Goal: Book appointment/travel/reservation

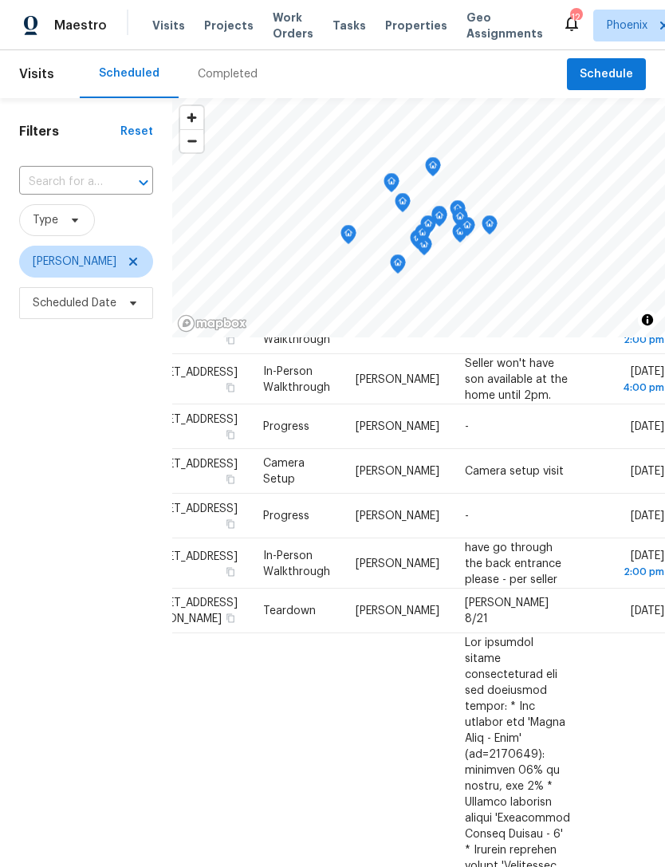
scroll to position [85, 123]
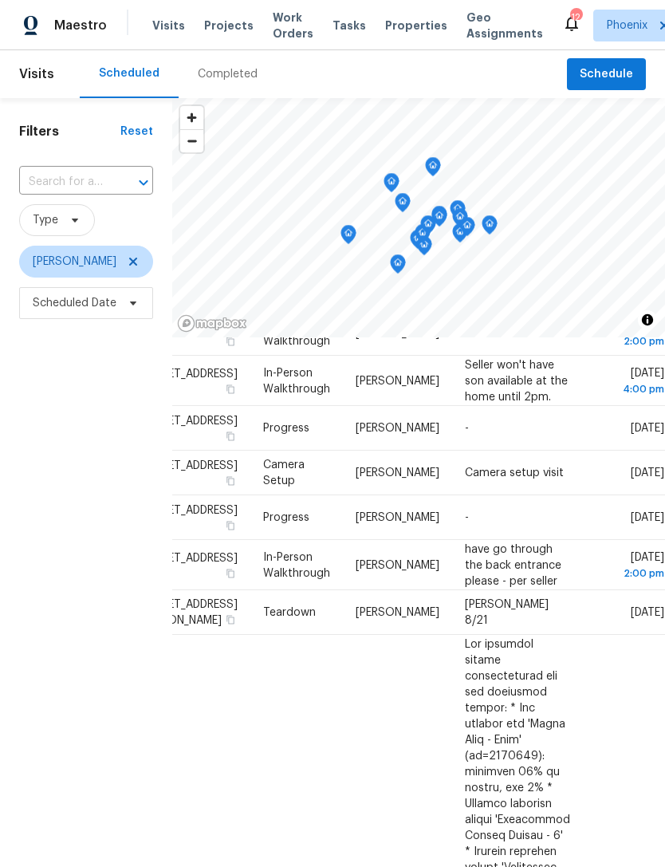
click at [0, 0] on span at bounding box center [0, 0] width 0 height 0
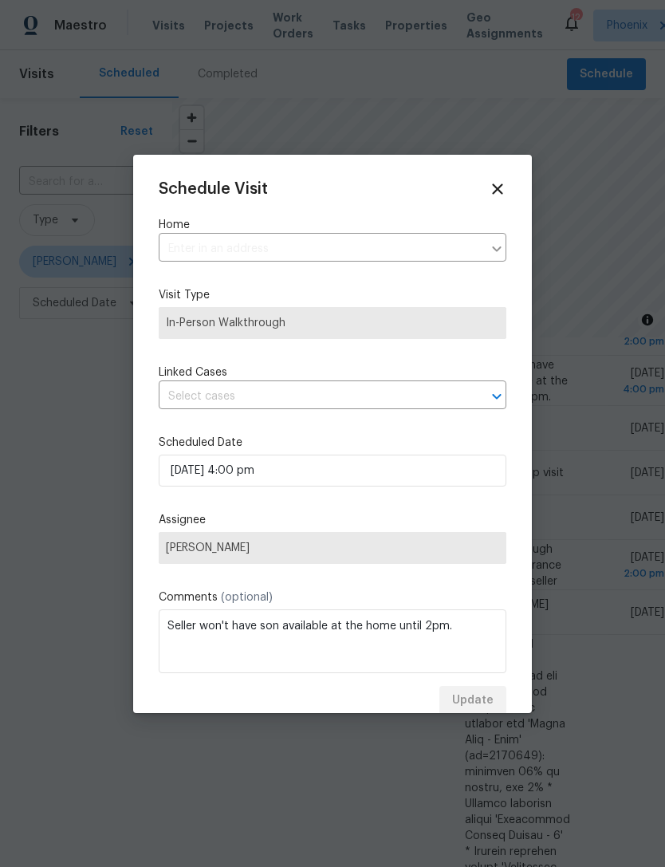
type input "[STREET_ADDRESS]"
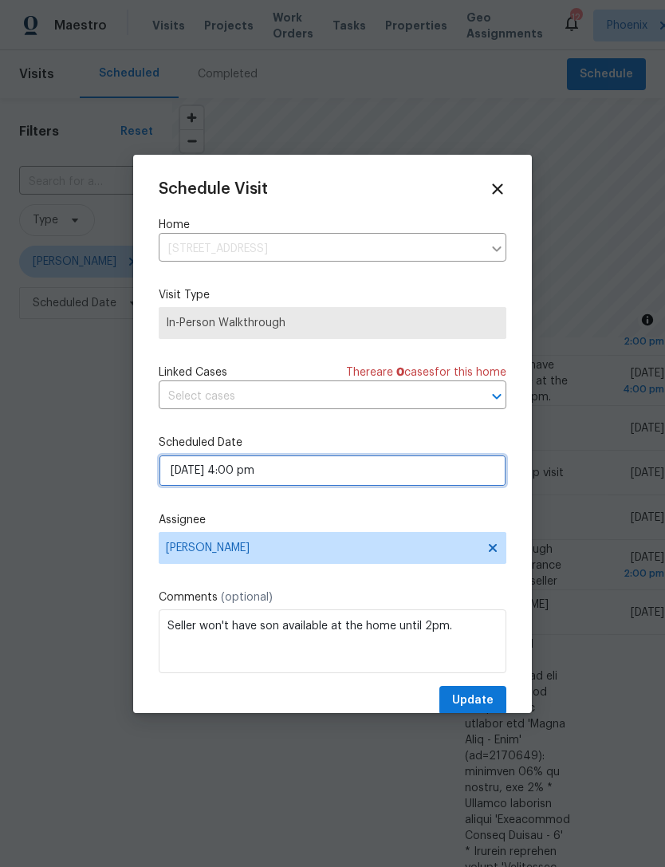
click at [344, 470] on input "[DATE] 4:00 pm" at bounding box center [333, 470] width 348 height 32
select select "pm"
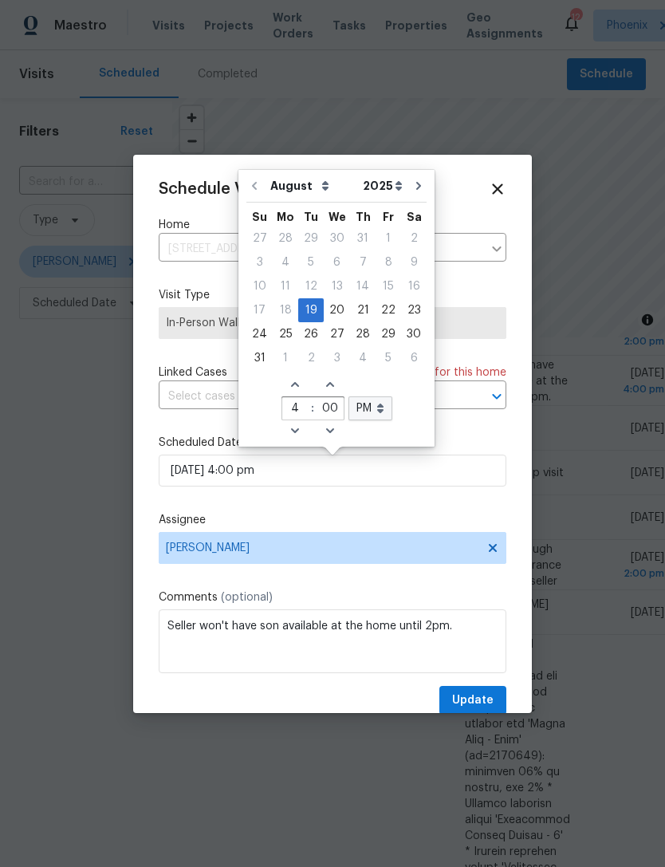
click at [515, 285] on div "Schedule Visit Home [STREET_ADDRESS] ​ Visit Type In-Person Walkthrough Linked …" at bounding box center [332, 434] width 399 height 558
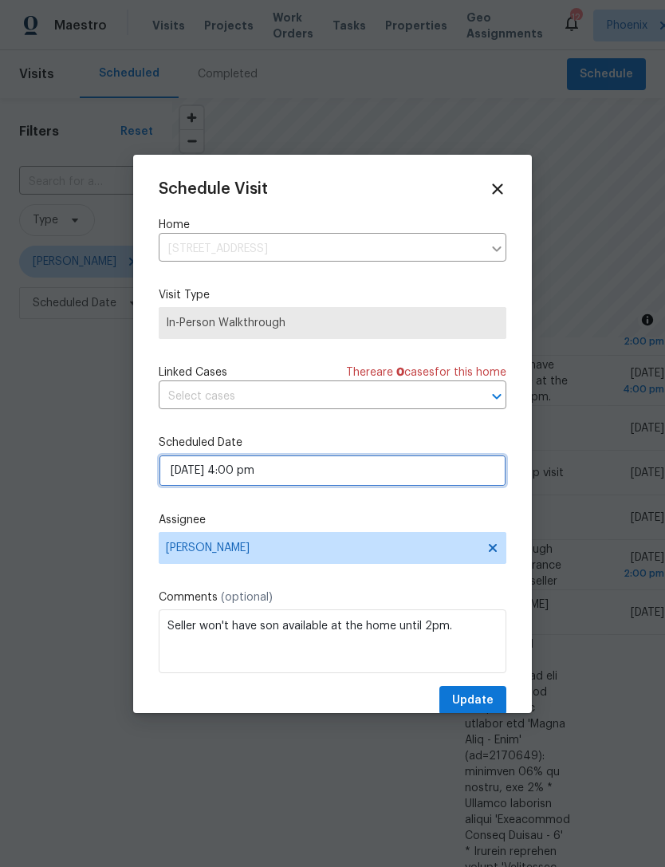
click at [320, 474] on input "[DATE] 4:00 pm" at bounding box center [333, 470] width 348 height 32
select select "pm"
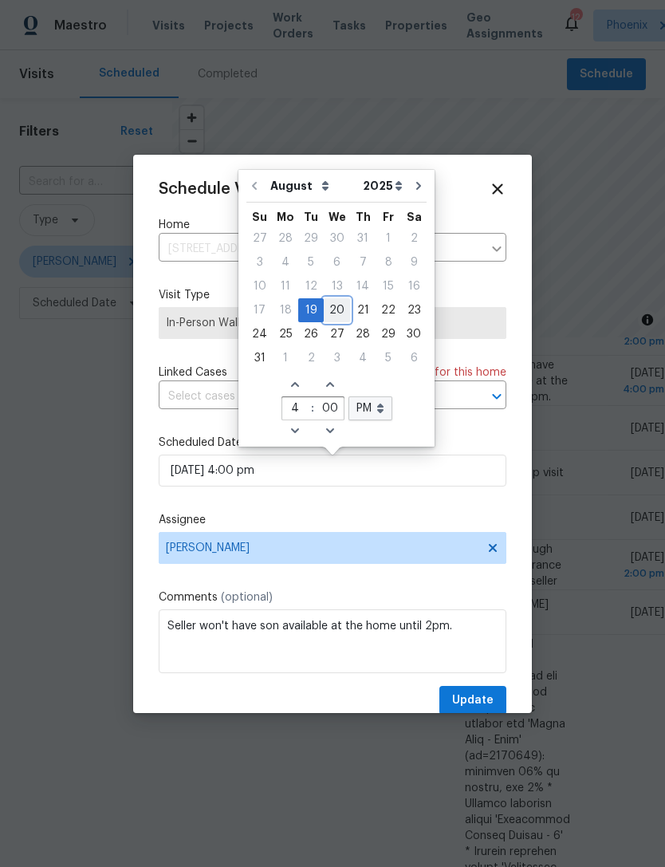
click at [328, 305] on div "20" at bounding box center [337, 310] width 26 height 22
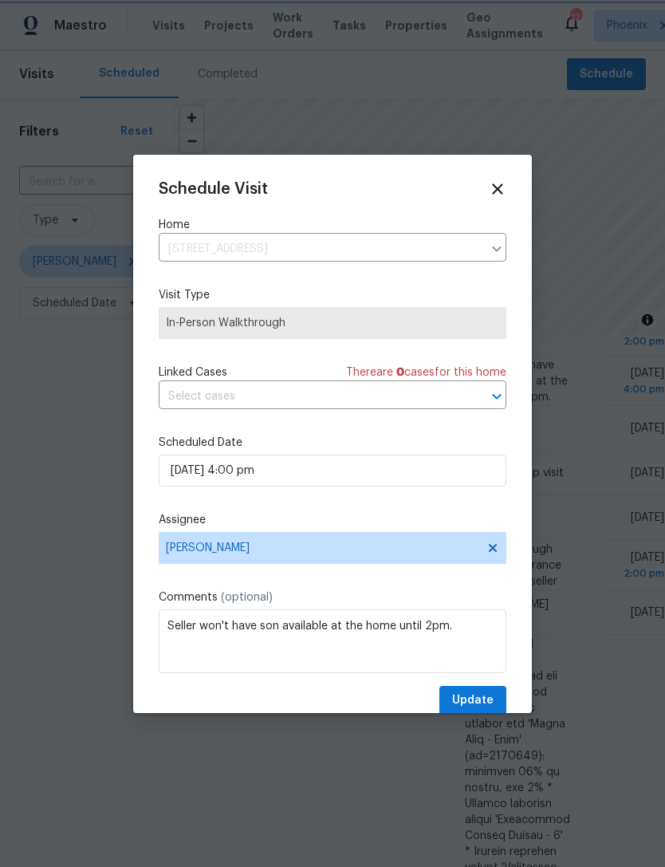
type input "[DATE] 4:00 pm"
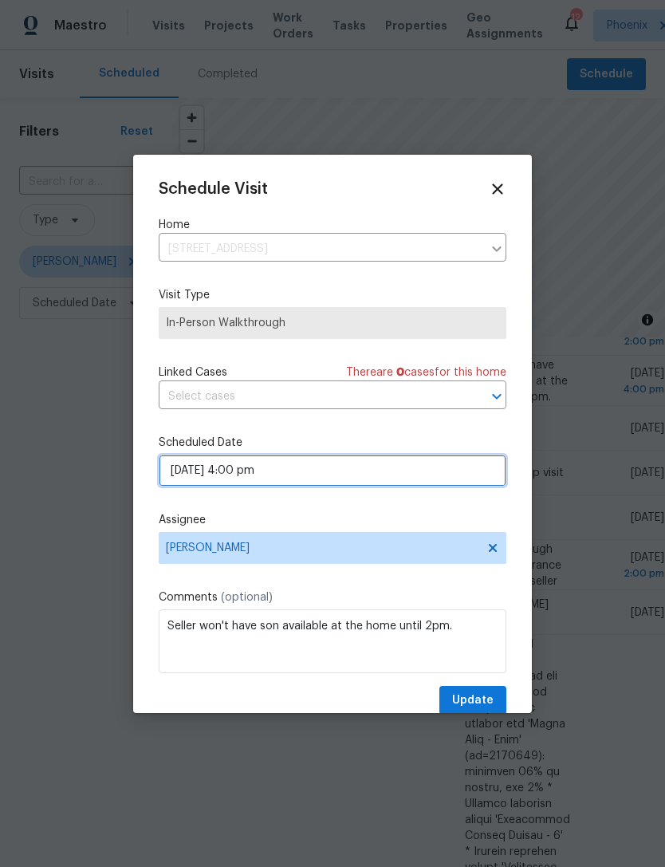
click at [320, 486] on input "[DATE] 4:00 pm" at bounding box center [333, 470] width 348 height 32
select select "pm"
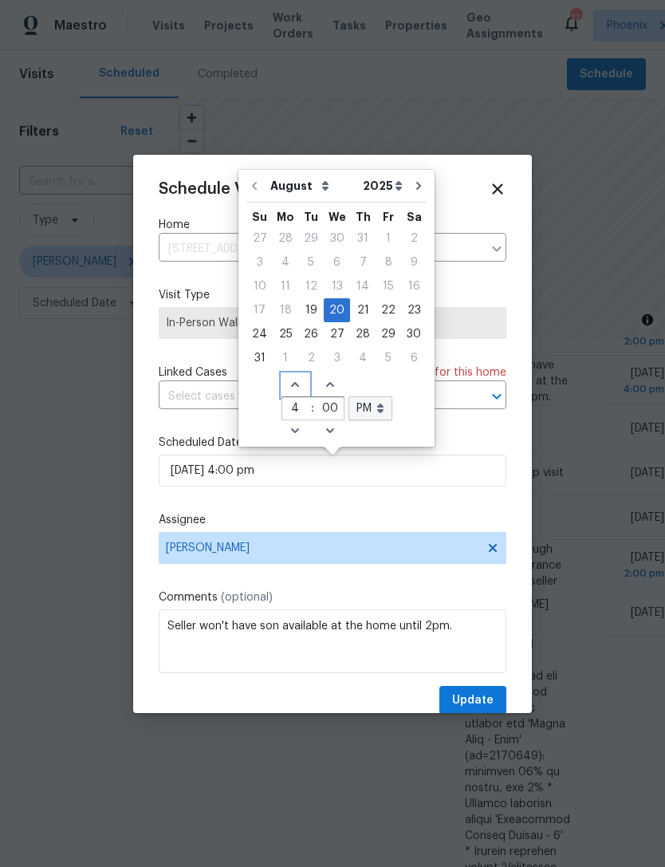
click at [282, 387] on span "Increase hours (12hr clock)" at bounding box center [295, 385] width 26 height 22
type input "[DATE] 5:00 pm"
type input "5"
click at [289, 437] on span "Decrease hours (12hr clock)" at bounding box center [295, 431] width 26 height 22
type input "[DATE] 4:00 pm"
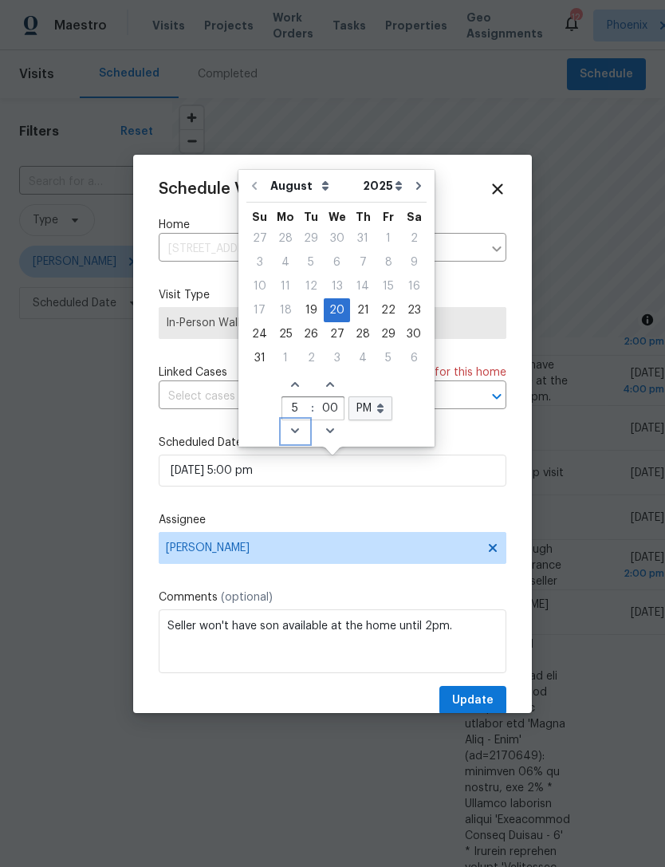
type input "4"
click at [293, 434] on icon "Decrease hours (12hr clock)" at bounding box center [295, 430] width 13 height 13
type input "[DATE] 3:00 pm"
type input "3"
click at [294, 434] on icon "Decrease hours (12hr clock)" at bounding box center [295, 430] width 13 height 13
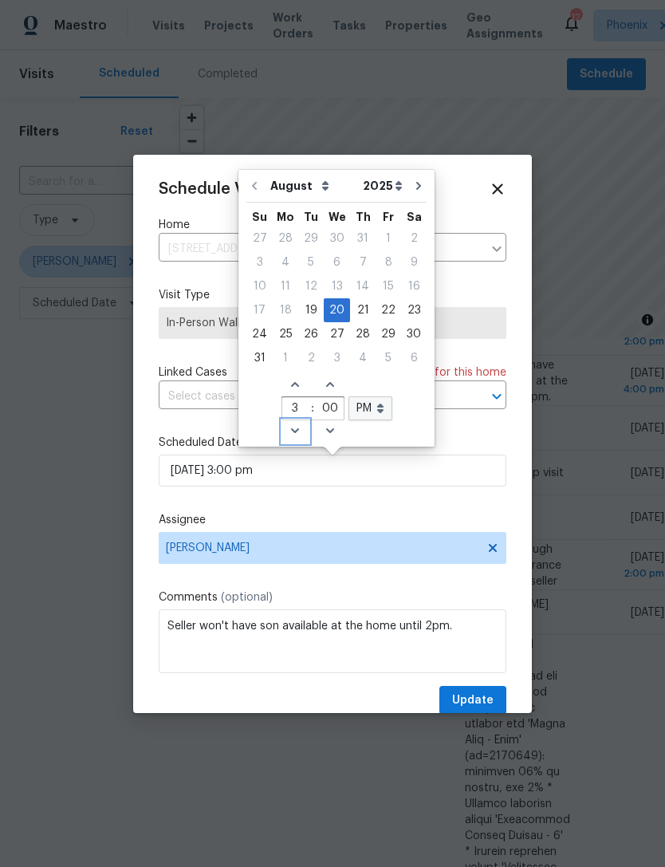
type input "[DATE] 2:00 pm"
type input "2"
click at [409, 432] on div "August September October November December Open dropdown 2025 2026 Open dropdow…" at bounding box center [336, 308] width 188 height 269
click at [475, 700] on span "Update" at bounding box center [472, 700] width 41 height 20
